Goal: Find specific page/section: Find specific page/section

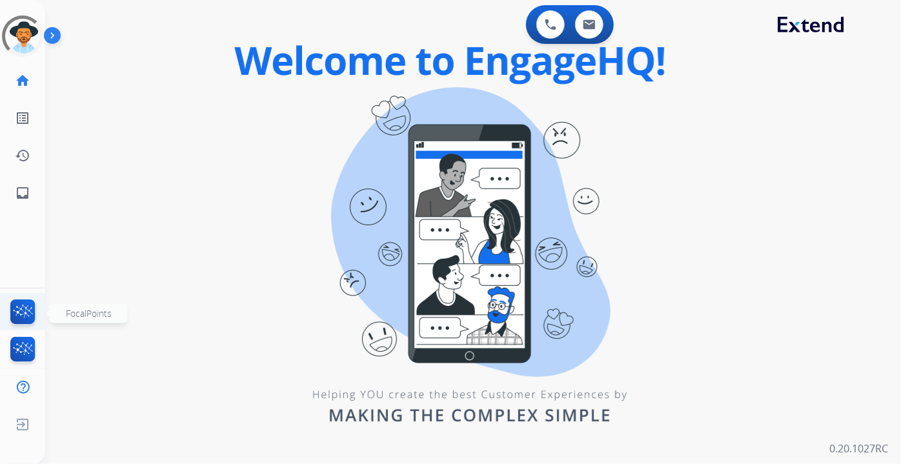
click at [32, 314] on img at bounding box center [23, 314] width 30 height 30
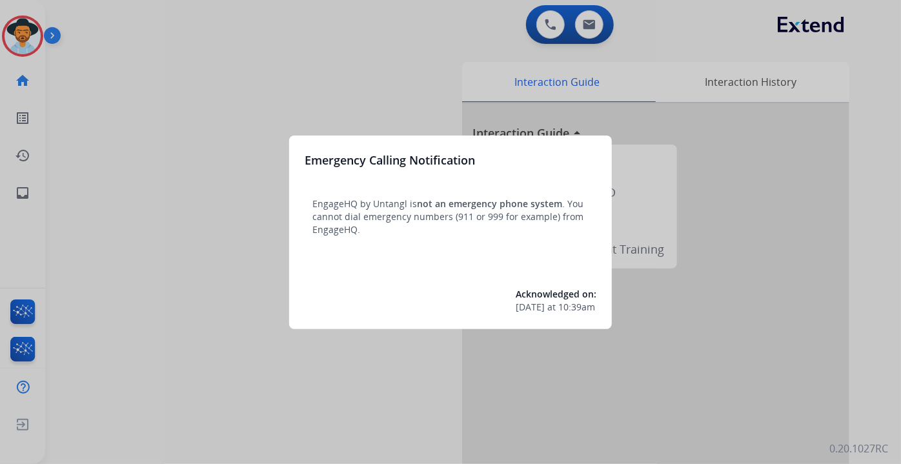
click at [866, 237] on div at bounding box center [450, 232] width 901 height 464
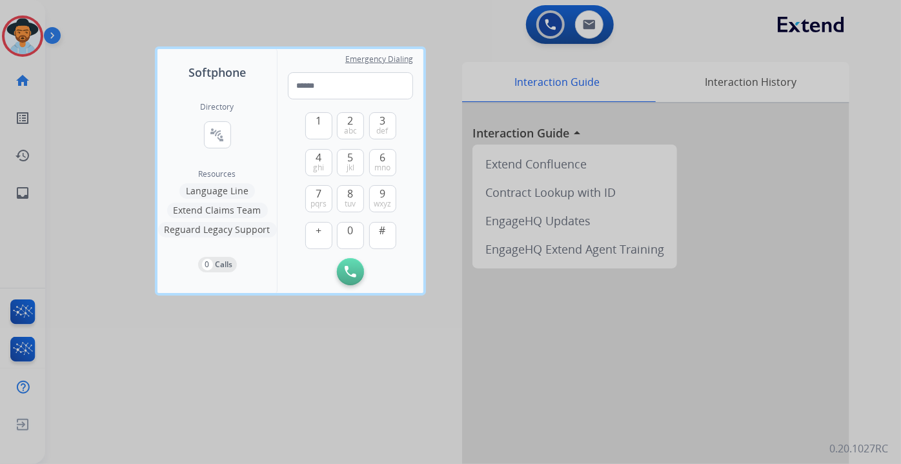
click at [866, 237] on div at bounding box center [450, 232] width 901 height 464
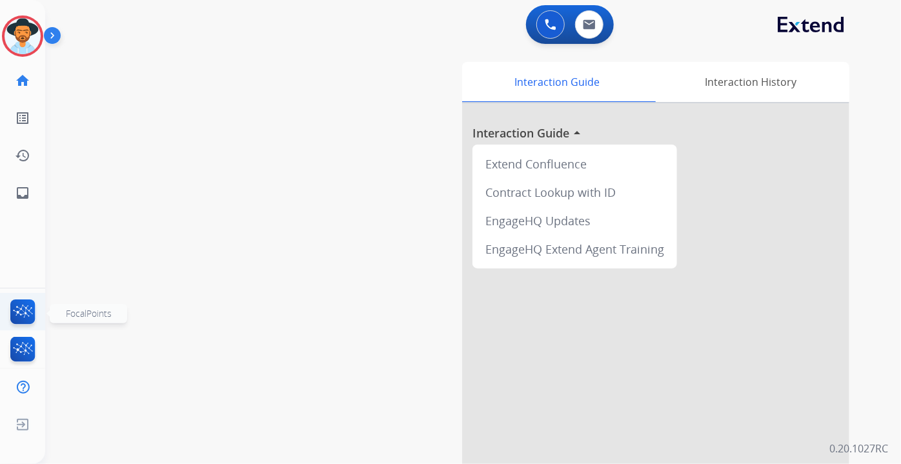
click at [23, 314] on img at bounding box center [23, 314] width 30 height 30
